Goal: Transaction & Acquisition: Purchase product/service

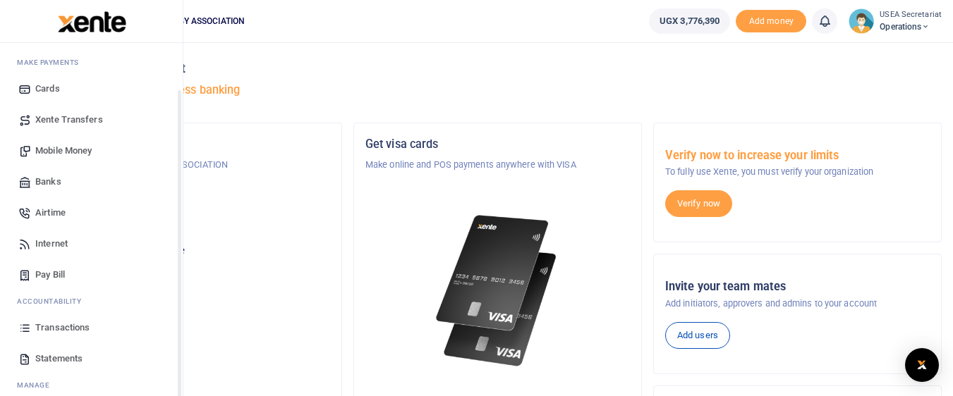
drag, startPoint x: 178, startPoint y: 241, endPoint x: 178, endPoint y: 296, distance: 55.0
click at [178, 296] on div "Start Dashboard M ake Payments Cards Xente Transfers Mobile Money Banks Airtime…" at bounding box center [91, 241] width 183 height 396
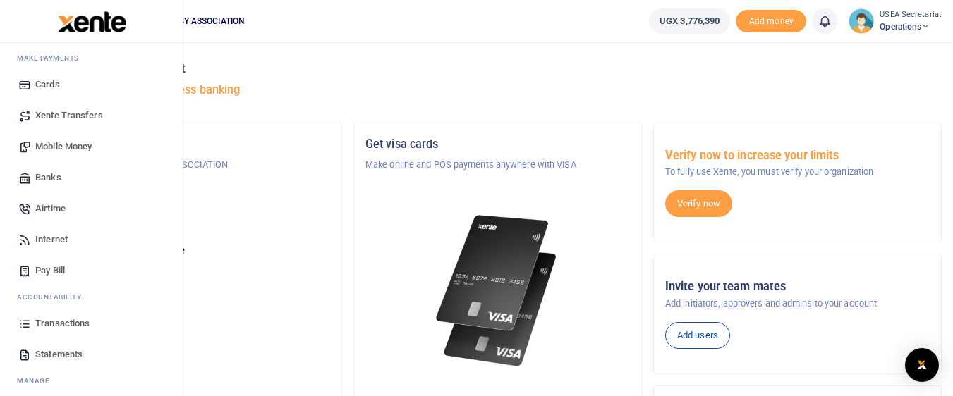
click at [61, 320] on span "Transactions" at bounding box center [62, 324] width 54 height 14
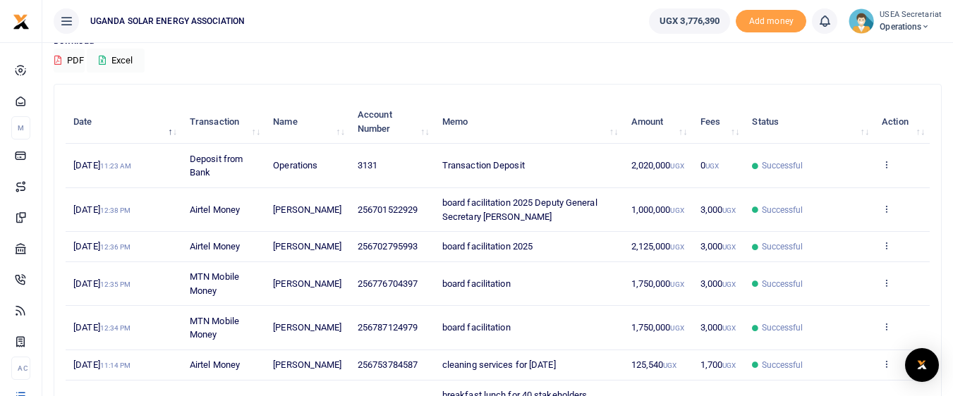
scroll to position [121, 0]
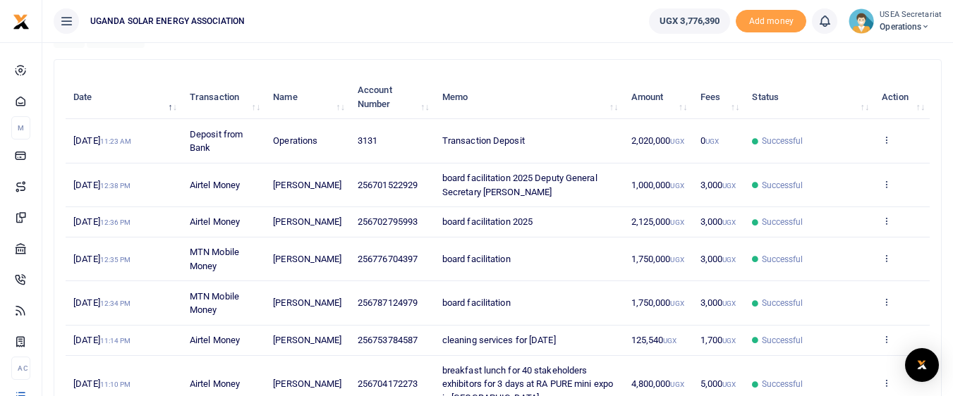
scroll to position [148, 0]
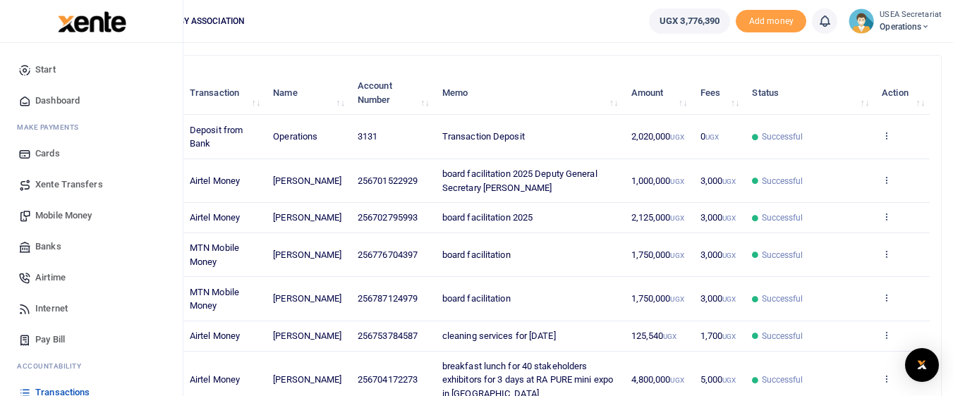
click at [84, 217] on span "Mobile Money" at bounding box center [63, 216] width 56 height 14
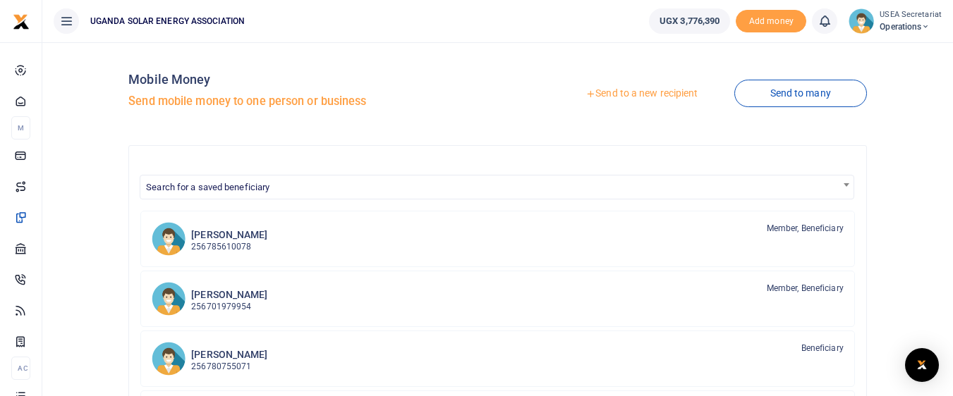
click at [639, 87] on link "Send to a new recipient" at bounding box center [641, 93] width 184 height 25
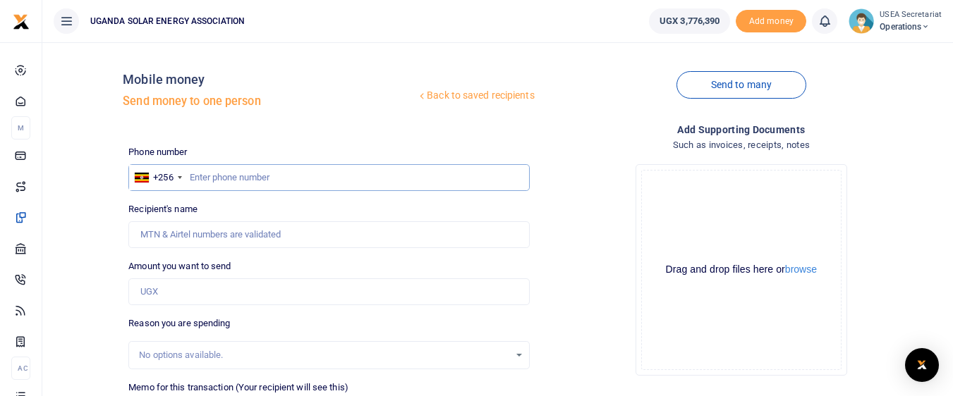
click at [305, 179] on input "text" at bounding box center [328, 177] width 401 height 27
type input "776030220"
type input "Muhammed Lubowa"
type input "776030220"
click at [228, 296] on input "Amount you want to send" at bounding box center [328, 292] width 401 height 27
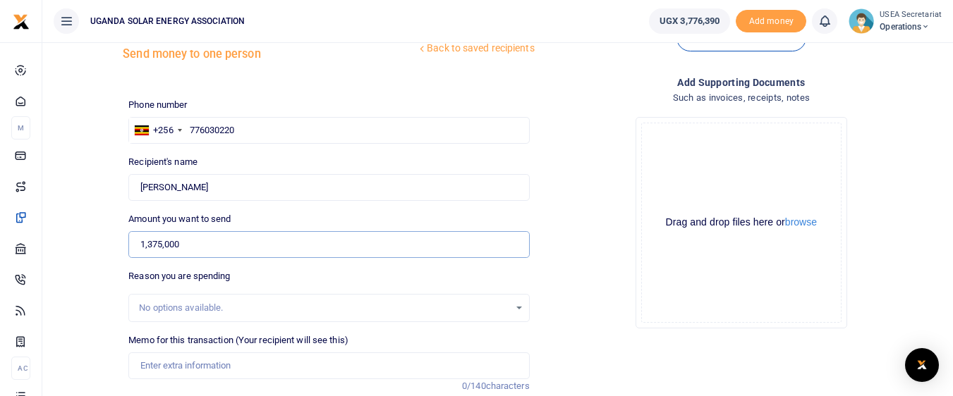
scroll to position [51, 0]
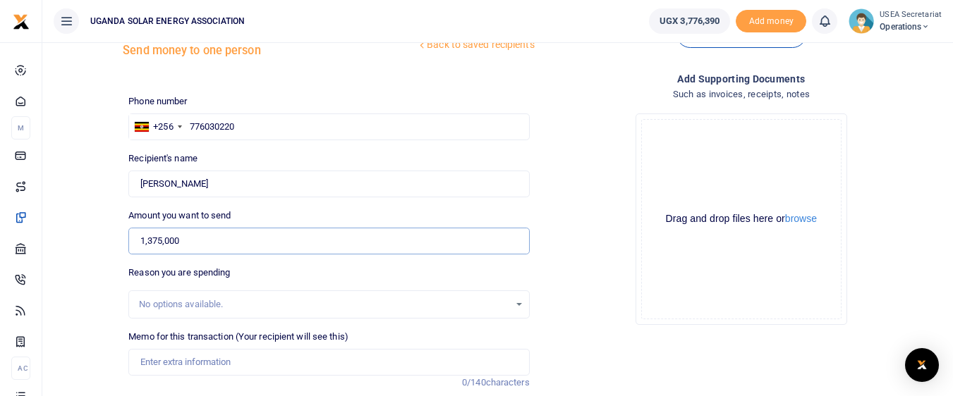
click at [146, 241] on input "1,375,000" at bounding box center [328, 241] width 401 height 27
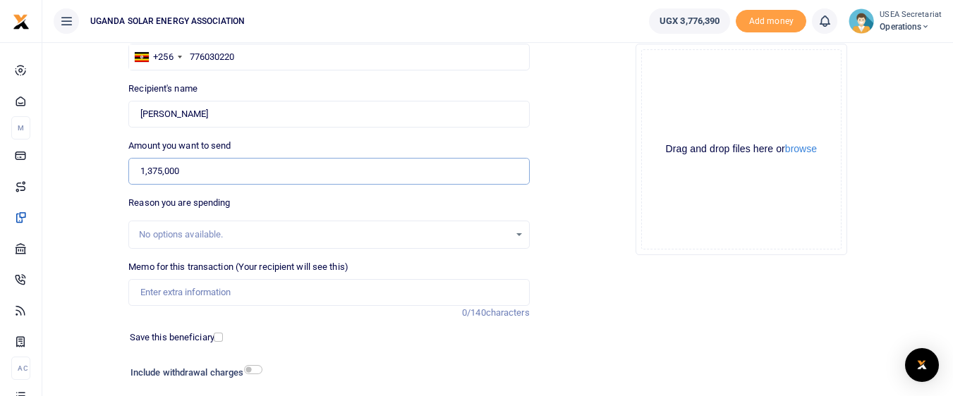
type input "1,375,000"
click at [286, 303] on input "Memo for this transaction (Your recipient will see this)" at bounding box center [328, 292] width 401 height 27
type input "board facilitation 2025"
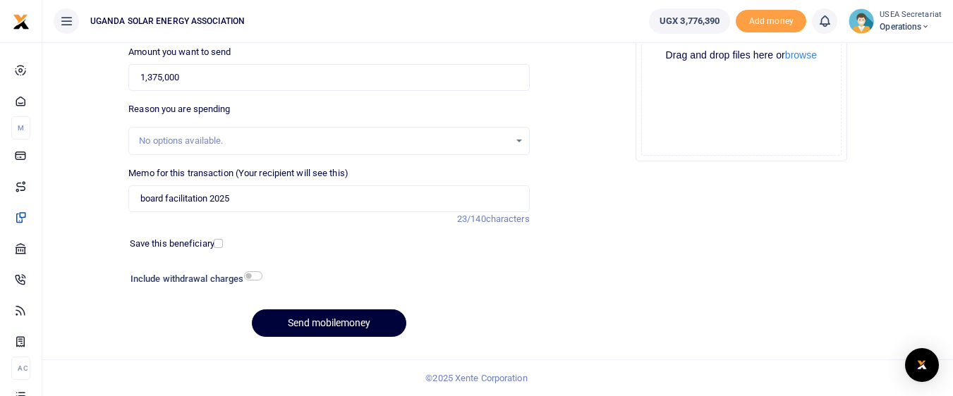
click at [271, 318] on button "Send mobilemoney" at bounding box center [329, 324] width 154 height 28
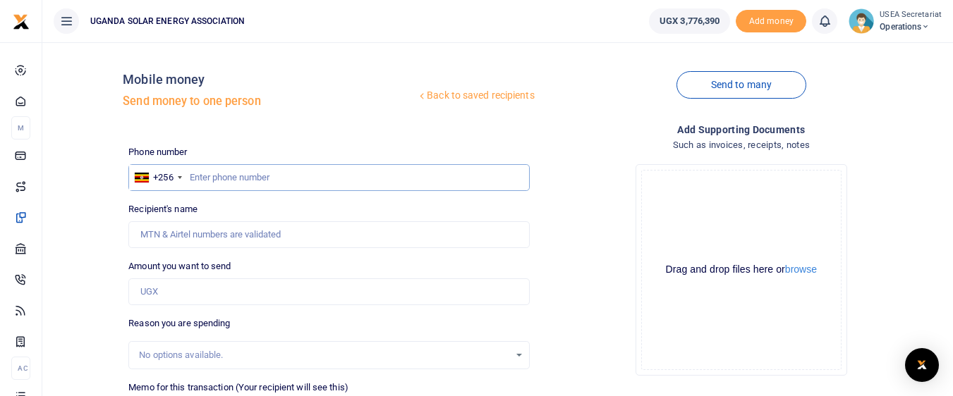
click at [255, 178] on input "text" at bounding box center [328, 177] width 401 height 27
type input "782973409"
type input "[PERSON_NAME]"
type input "782973409"
click at [192, 296] on input "Amount you want to send" at bounding box center [328, 292] width 401 height 27
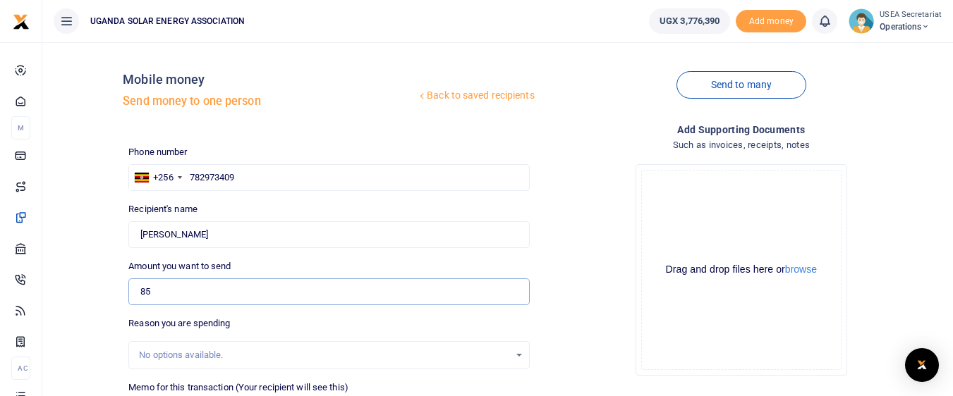
type input "850,000"
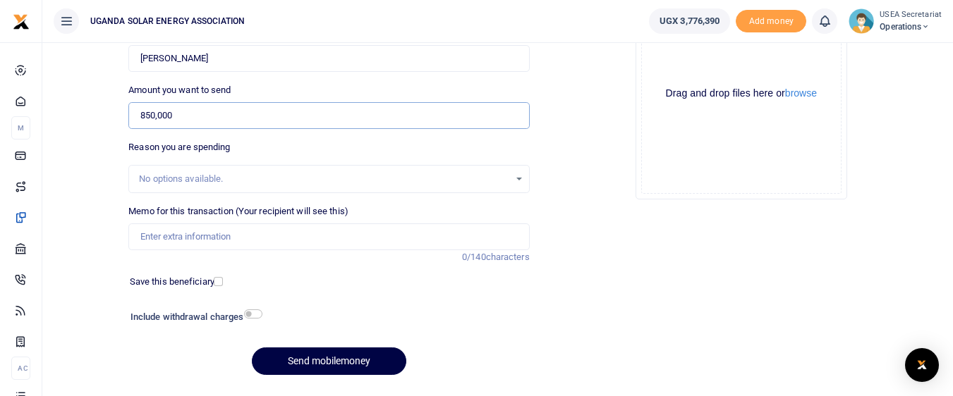
scroll to position [214, 0]
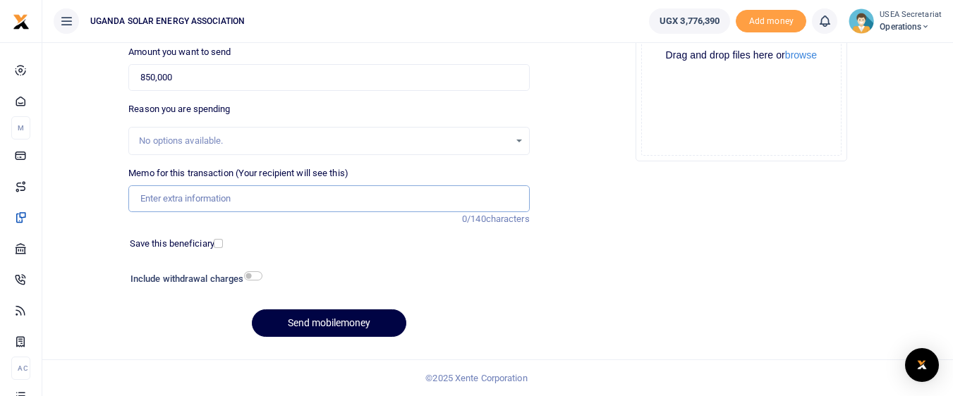
click at [365, 197] on input "Memo for this transaction (Your recipient will see this)" at bounding box center [328, 198] width 401 height 27
click at [241, 203] on input "board facilitation" at bounding box center [328, 198] width 401 height 27
type input "board facilitation 2025"
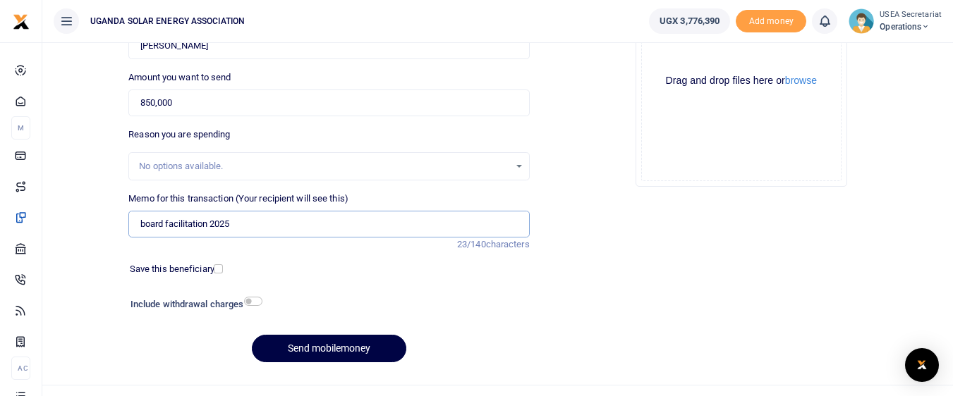
scroll to position [191, 0]
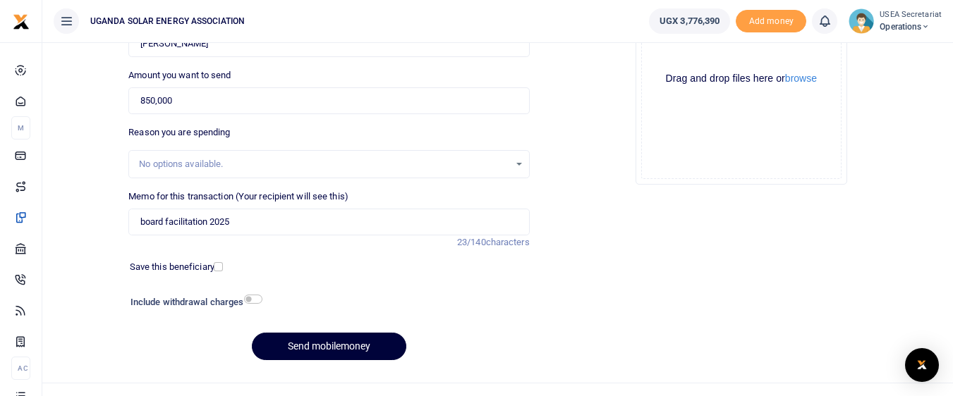
click at [378, 337] on button "Send mobilemoney" at bounding box center [329, 347] width 154 height 28
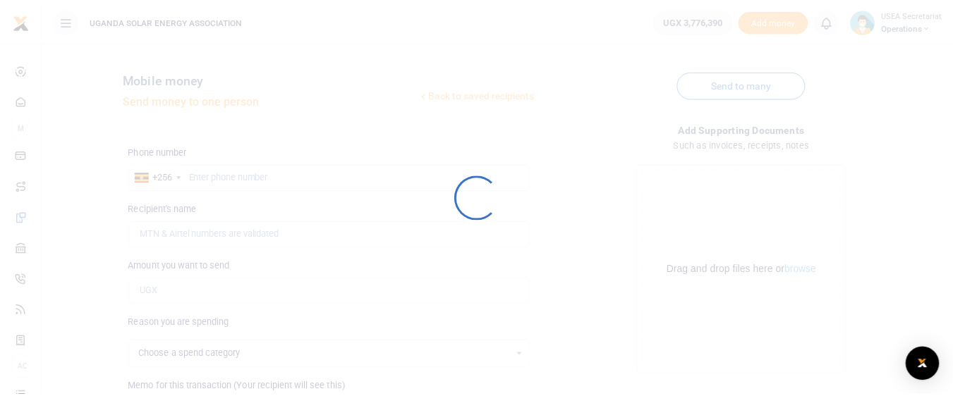
scroll to position [191, 0]
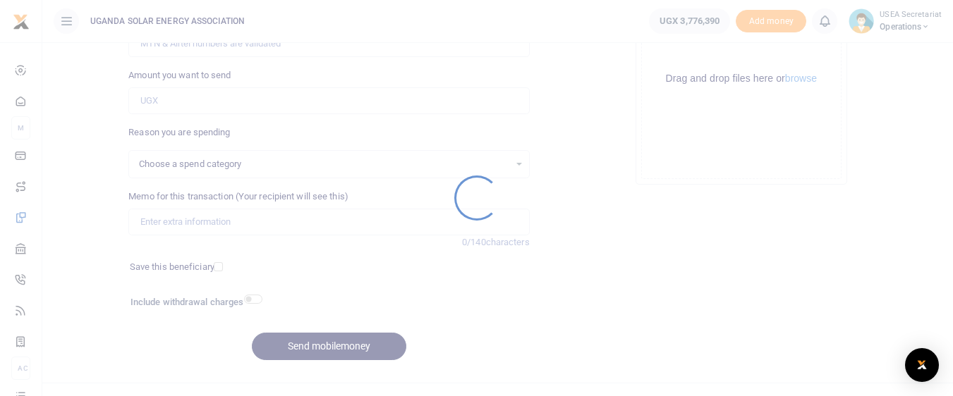
select select
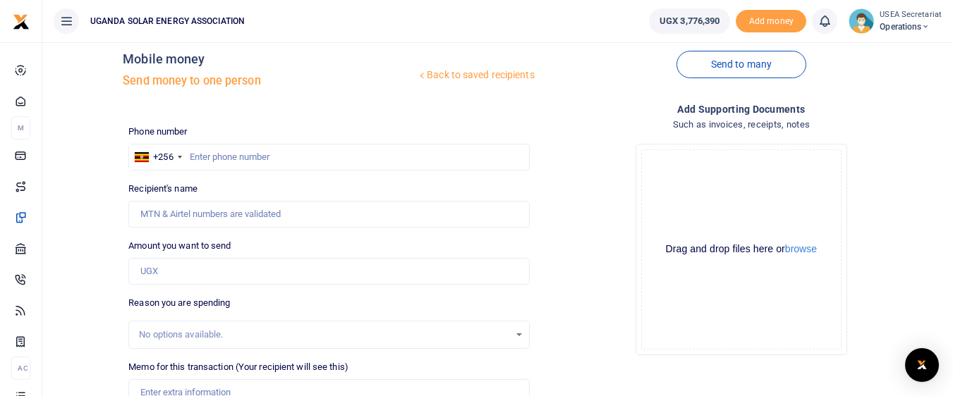
scroll to position [4, 0]
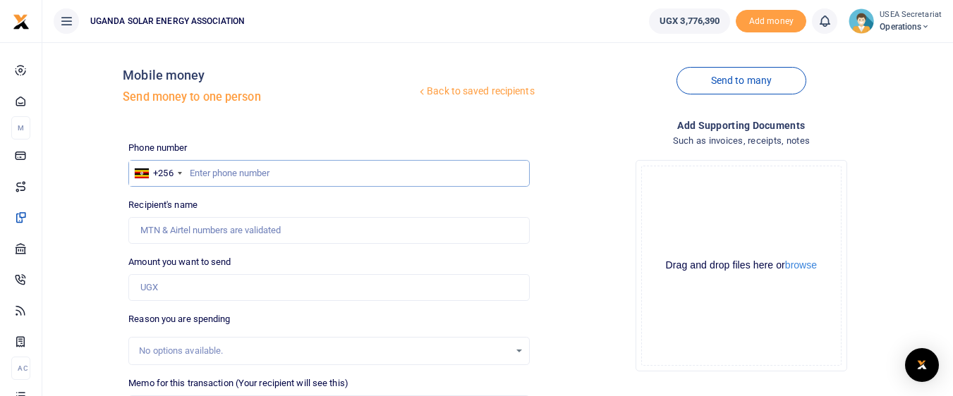
click at [266, 176] on input "text" at bounding box center [328, 173] width 401 height 27
type input "700295715"
type input "Victor Kazimiri"
type input "700295715"
click at [221, 291] on input "Amount you want to send" at bounding box center [328, 287] width 401 height 27
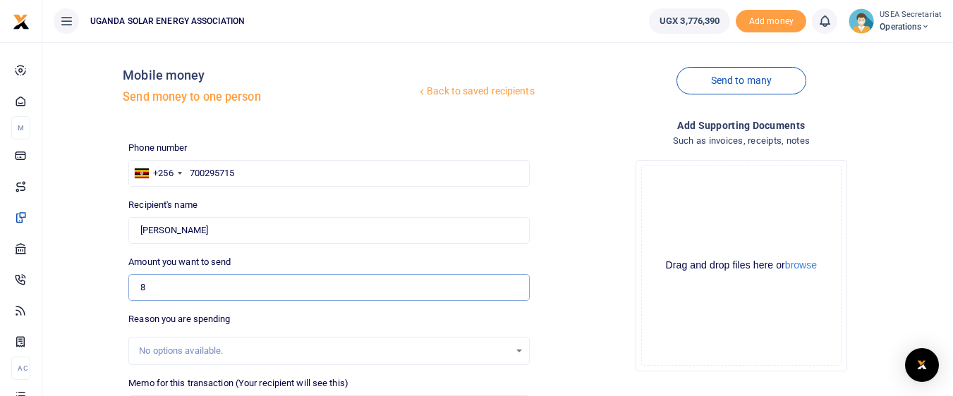
type input "850,000"
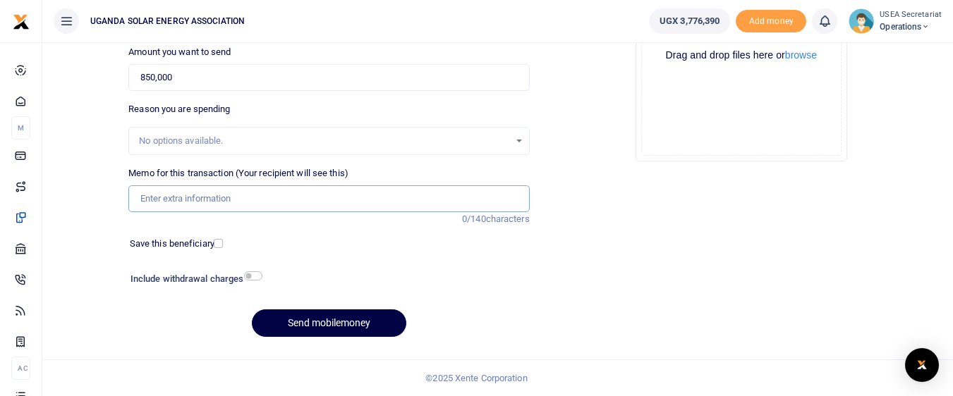
click at [335, 195] on input "Memo for this transaction (Your recipient will see this)" at bounding box center [328, 198] width 401 height 27
type input "board facilitation 2025"
click at [303, 315] on button "Send mobilemoney" at bounding box center [329, 324] width 154 height 28
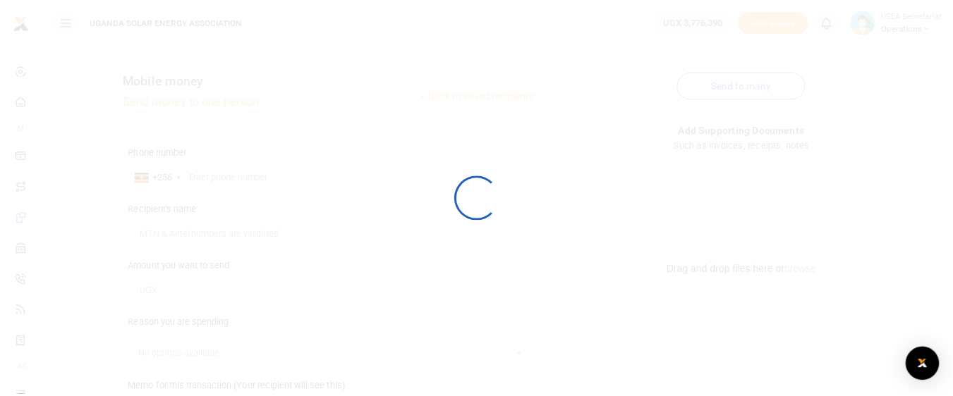
scroll to position [214, 0]
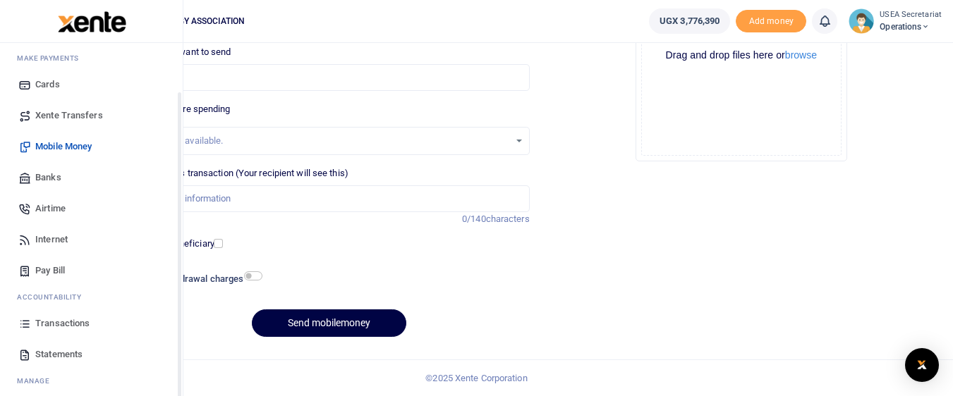
drag, startPoint x: 178, startPoint y: 195, endPoint x: 174, endPoint y: 254, distance: 58.7
click at [174, 254] on div "Start Dashboard M ake Payments Cards Xente Transfers Mobile Money Banks Airtime…" at bounding box center [91, 241] width 183 height 396
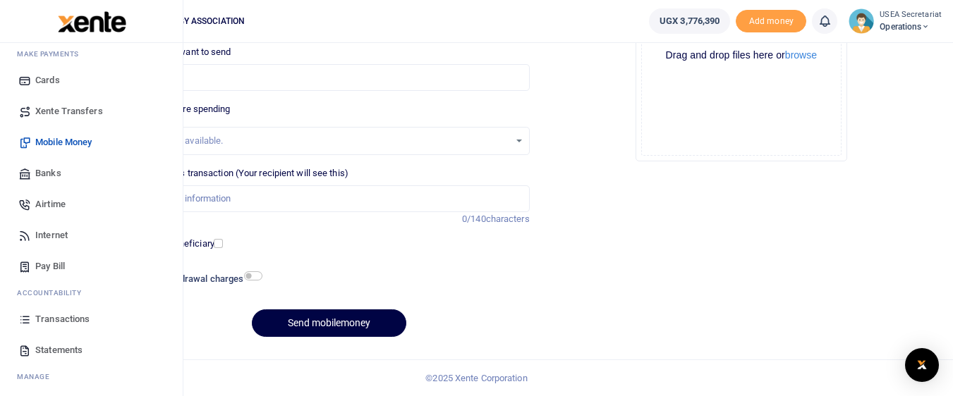
click at [51, 317] on span "Transactions" at bounding box center [62, 319] width 54 height 14
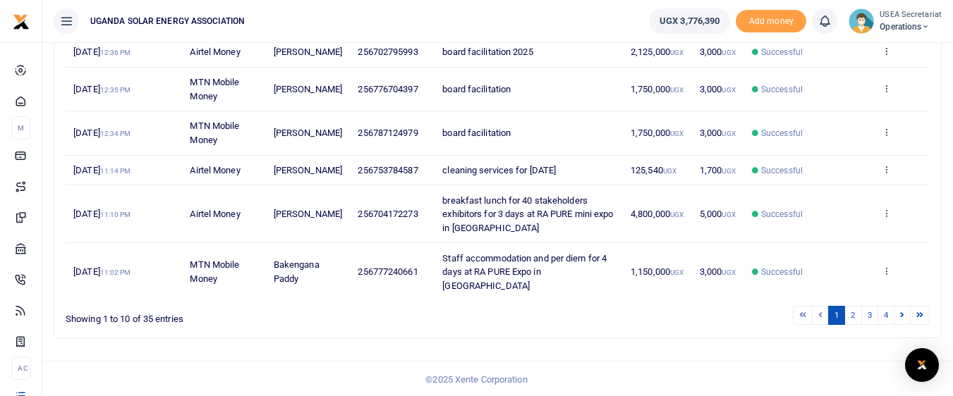
scroll to position [403, 0]
click at [858, 324] on link "2" at bounding box center [852, 314] width 17 height 19
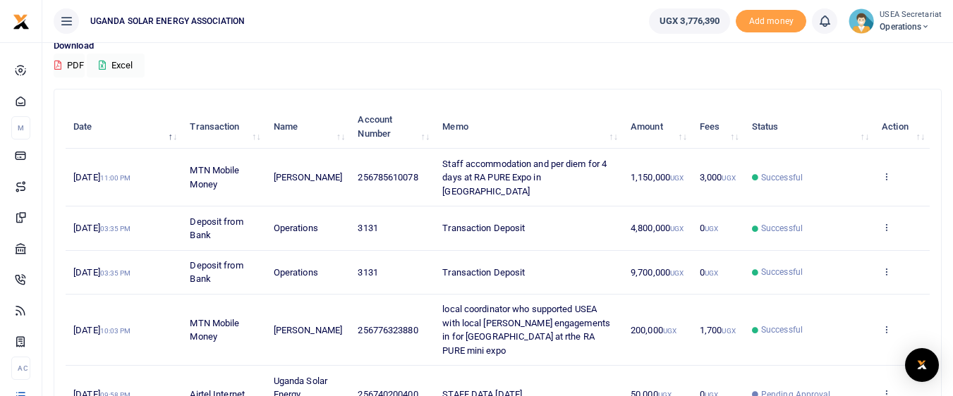
scroll to position [316, 0]
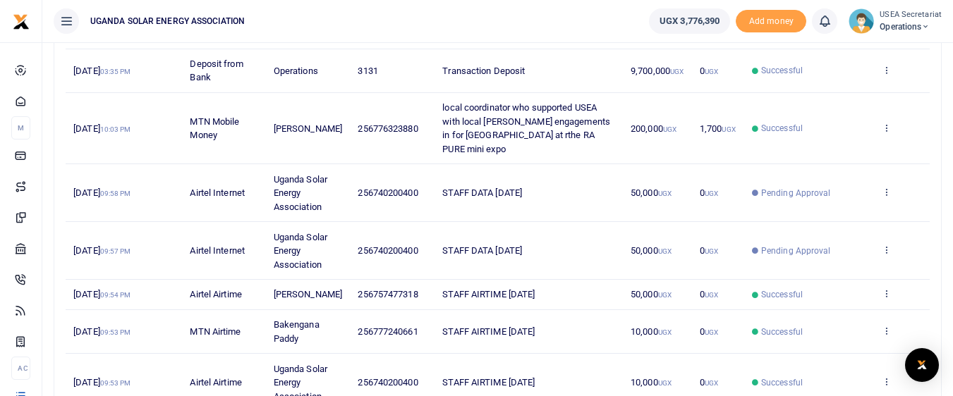
drag, startPoint x: 949, startPoint y: 258, endPoint x: 949, endPoint y: 239, distance: 19.0
click at [949, 239] on div "Transactions Period [DATE] - [DATE] Transaction All Select an option... All Air…" at bounding box center [497, 132] width 911 height 813
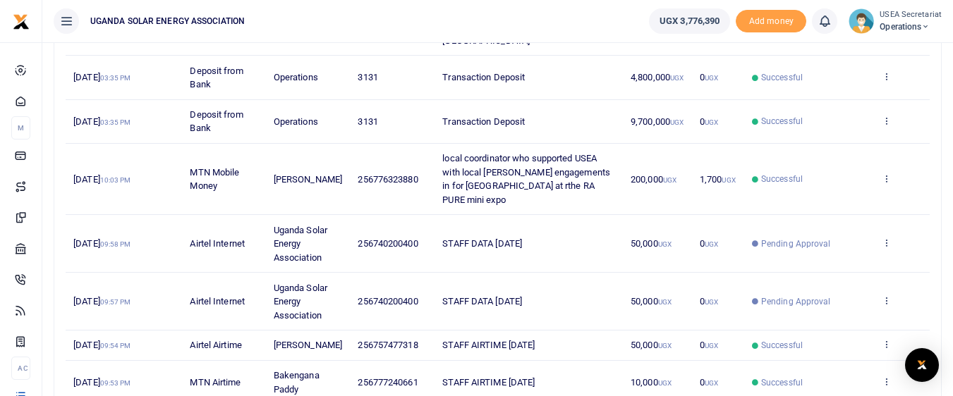
scroll to position [269, 0]
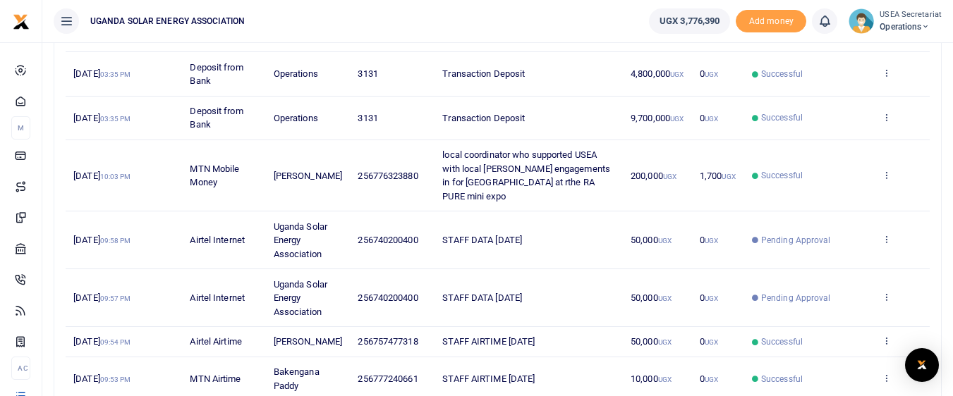
click at [932, 167] on div "Search: Date Transaction Name Account Number Memo Amount Fees Status Action [DA…" at bounding box center [497, 230] width 887 height 591
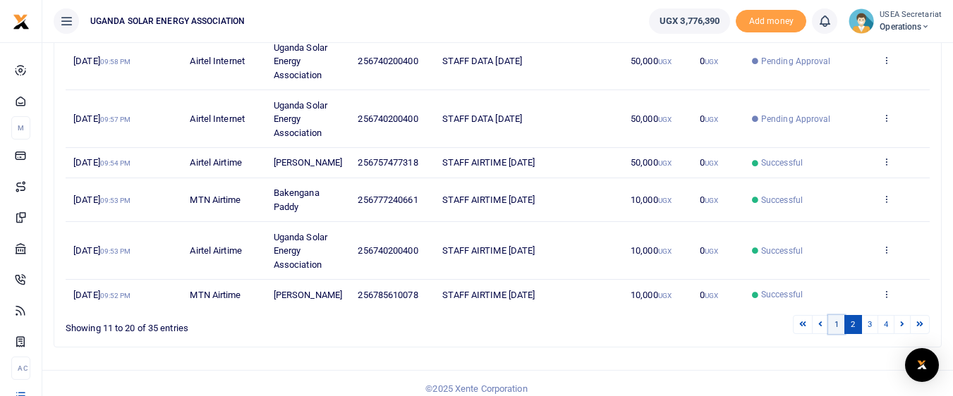
click at [832, 323] on link "1" at bounding box center [836, 324] width 17 height 19
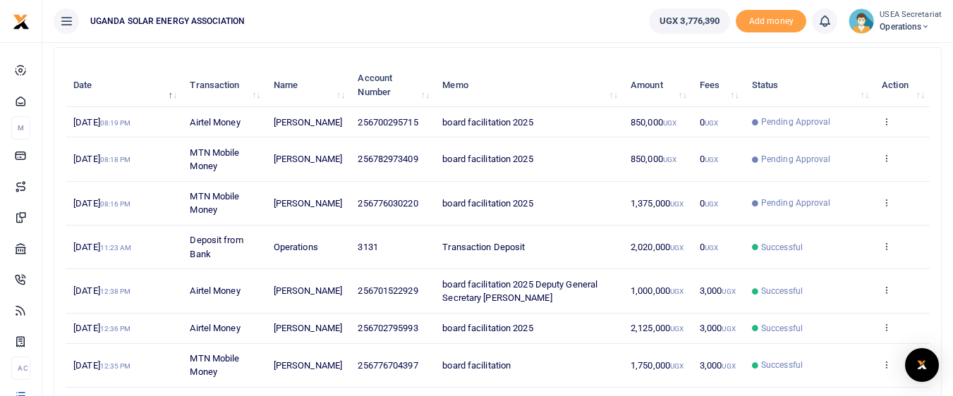
scroll to position [154, 0]
